Goal: Information Seeking & Learning: Learn about a topic

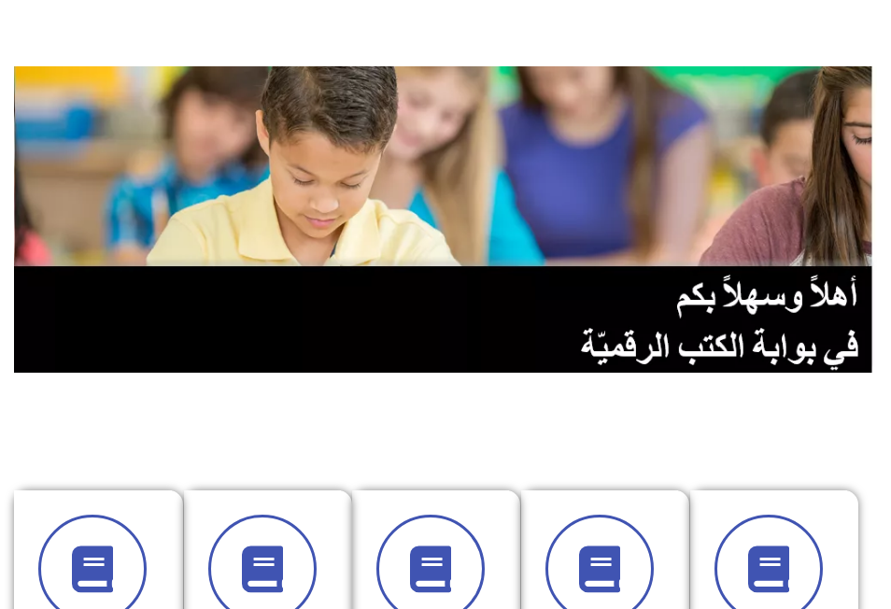
scroll to position [374, 0]
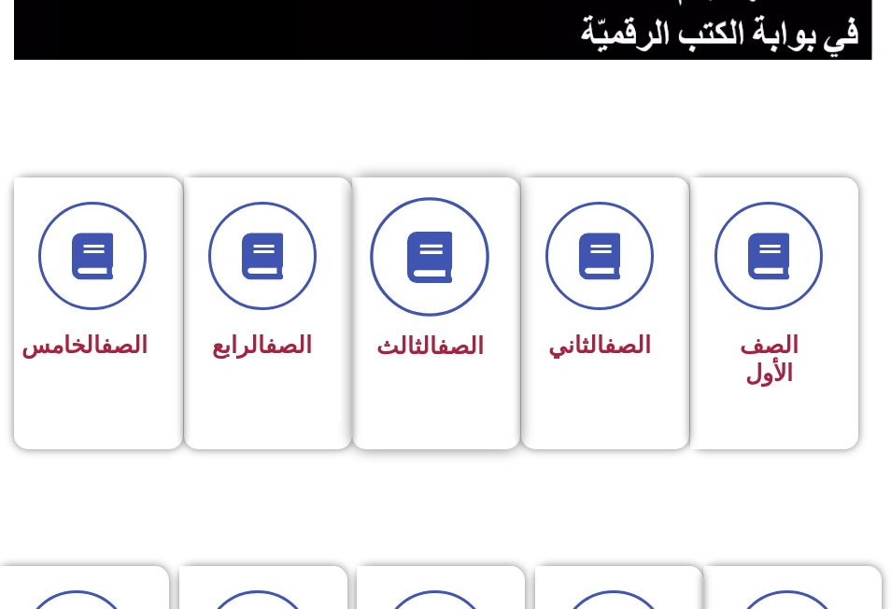
click at [422, 272] on icon at bounding box center [429, 256] width 51 height 51
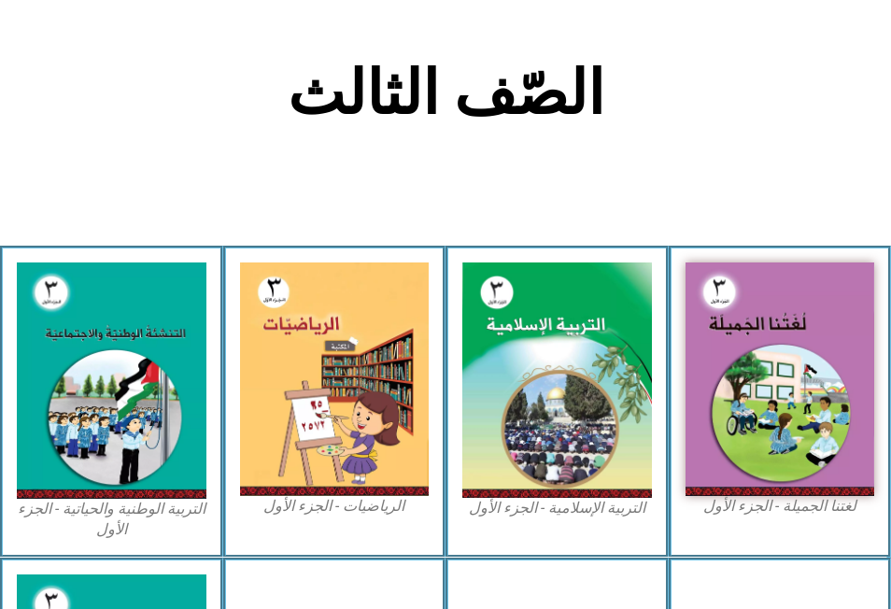
scroll to position [467, 0]
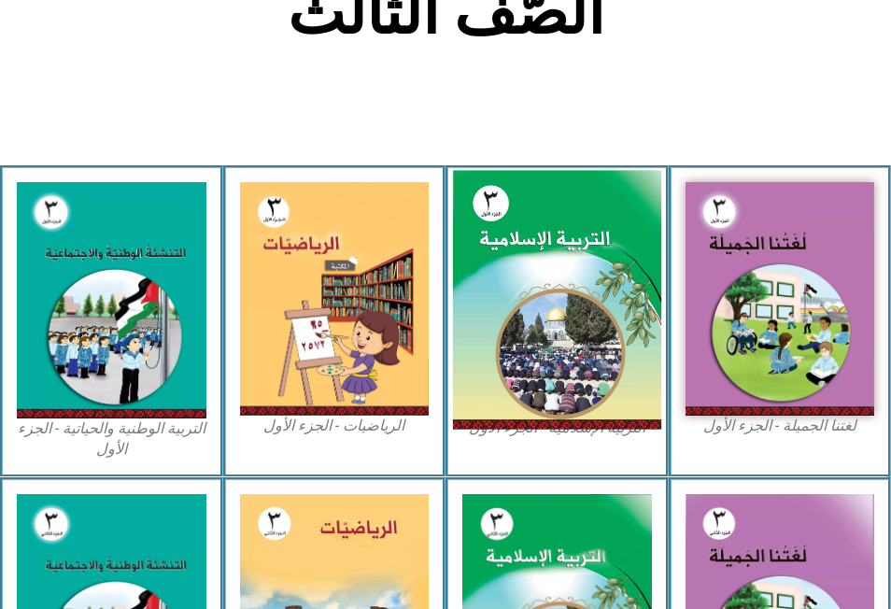
click at [538, 294] on img at bounding box center [557, 300] width 208 height 259
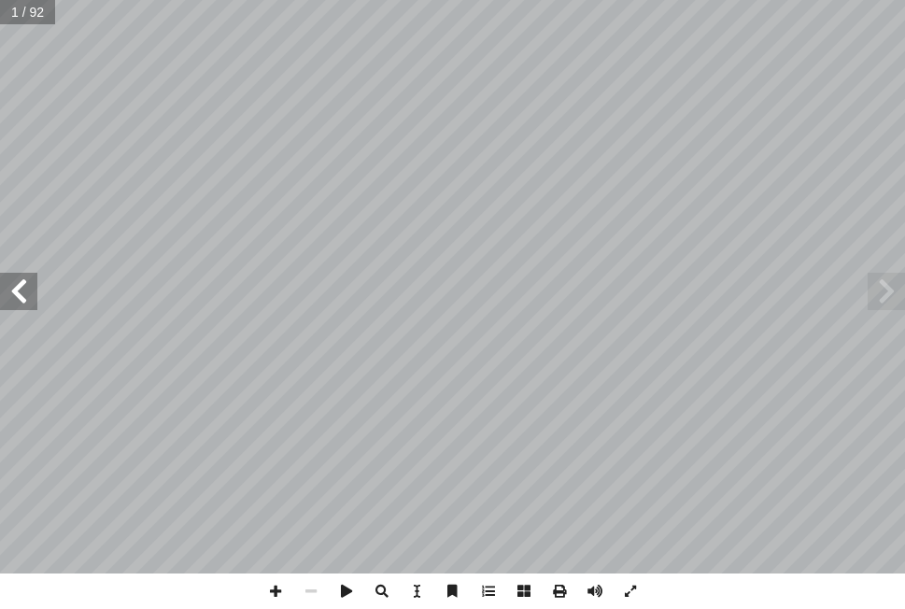
click at [9, 291] on span at bounding box center [18, 291] width 37 height 37
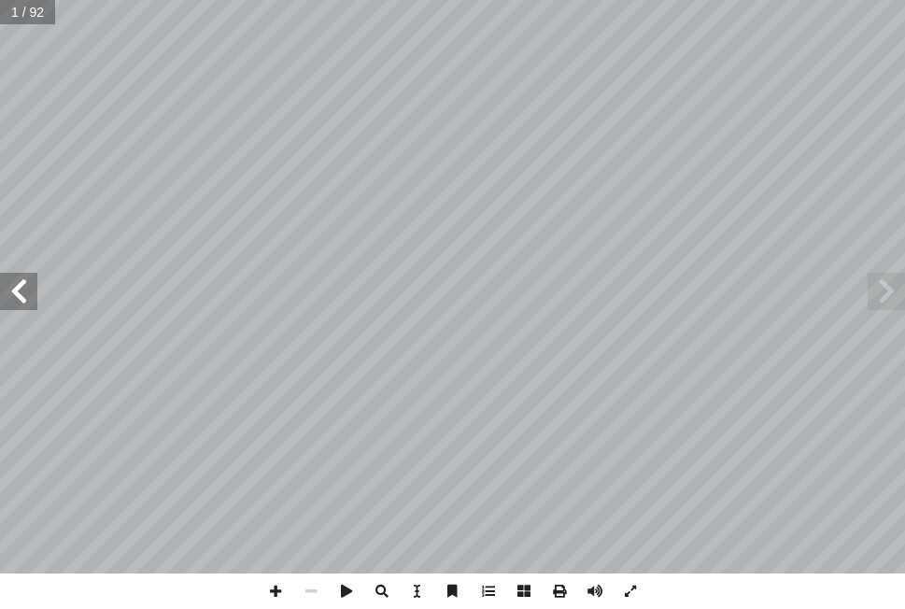
click at [9, 291] on span at bounding box center [18, 291] width 37 height 37
click at [15, 289] on span at bounding box center [18, 291] width 37 height 37
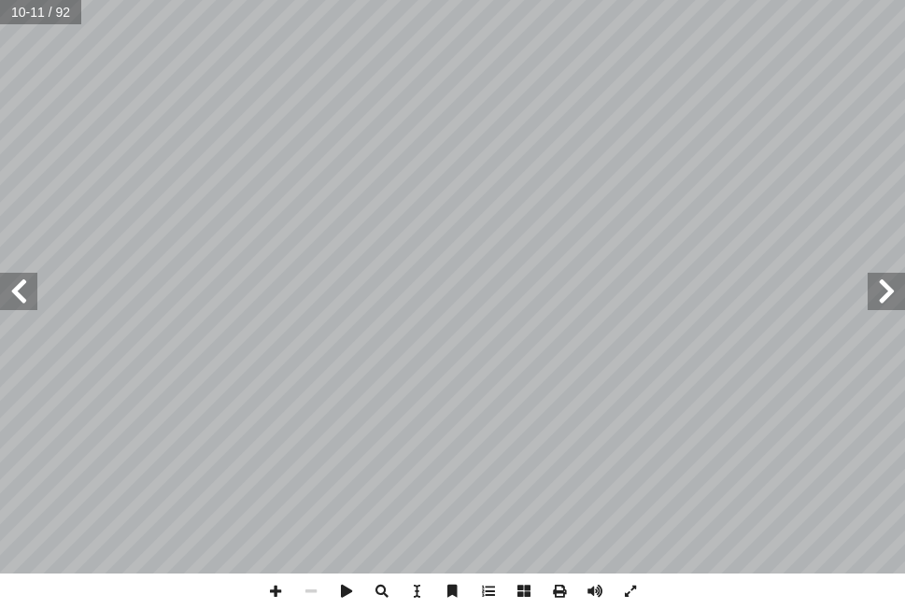
click at [15, 289] on span at bounding box center [18, 291] width 37 height 37
click at [310, 591] on span at bounding box center [310, 591] width 35 height 35
click at [19, 292] on span at bounding box center [18, 291] width 37 height 37
click at [891, 284] on span at bounding box center [886, 291] width 37 height 37
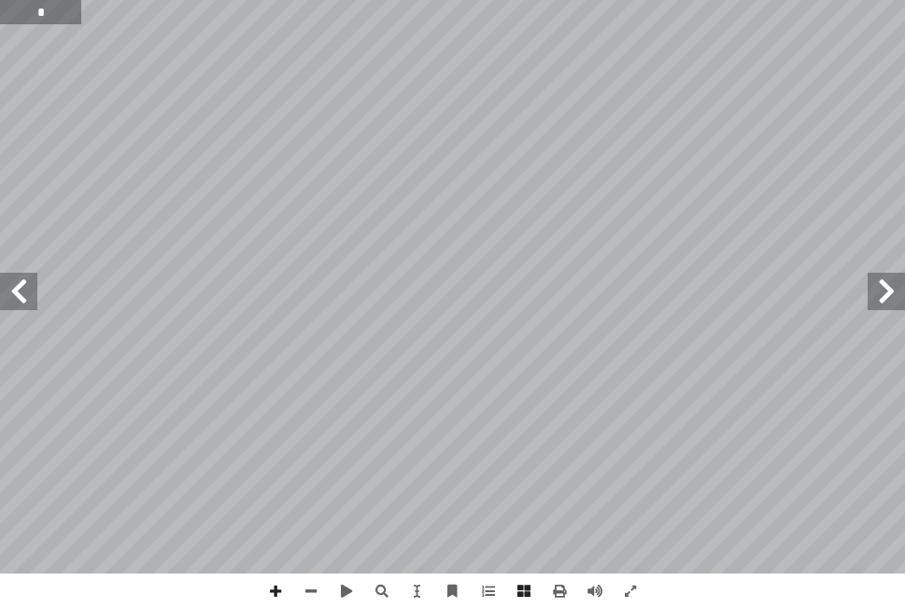
type input "*"
click at [314, 593] on span at bounding box center [310, 591] width 35 height 35
click at [22, 291] on span at bounding box center [18, 291] width 37 height 37
